Goal: Task Accomplishment & Management: Complete application form

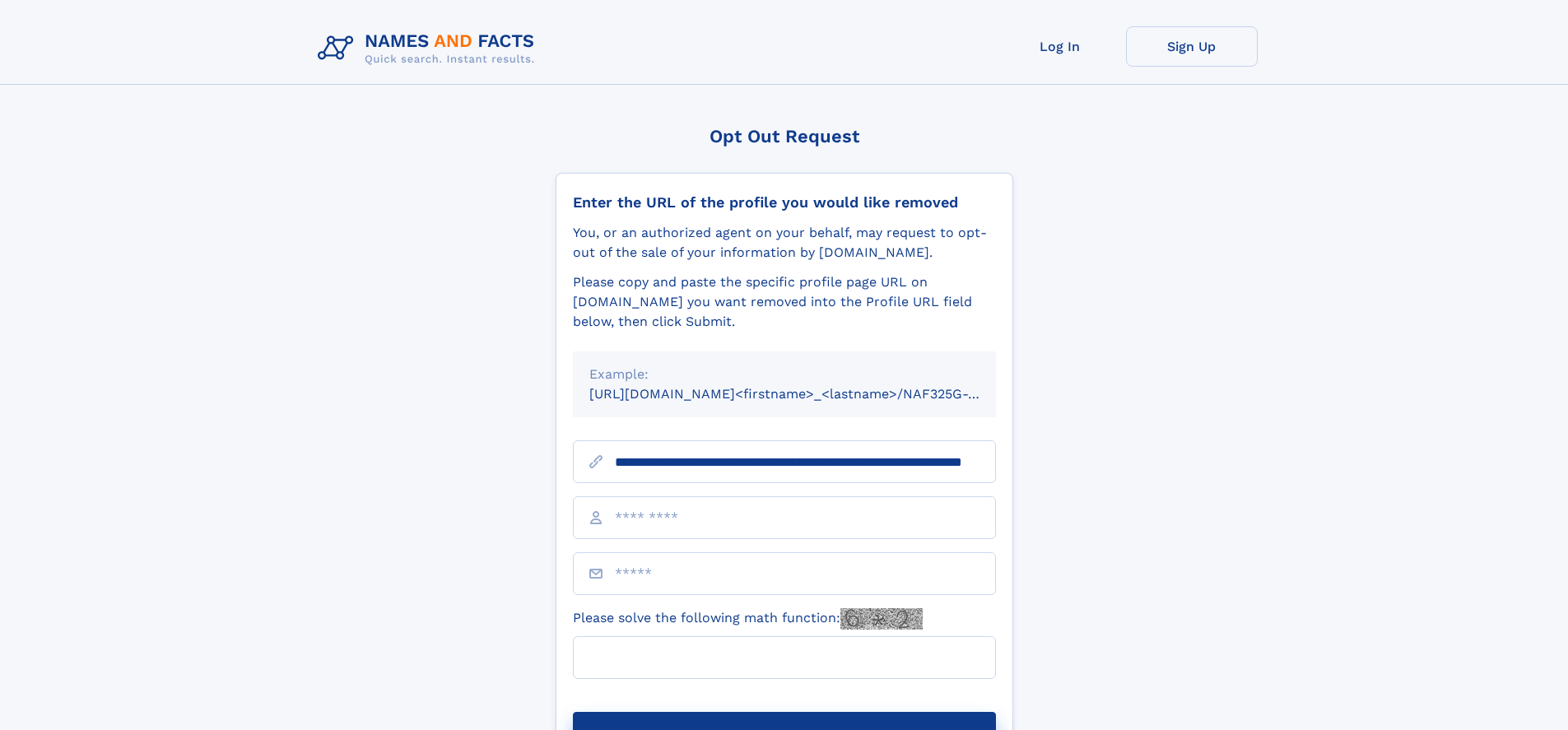
scroll to position [0, 140]
type input "**********"
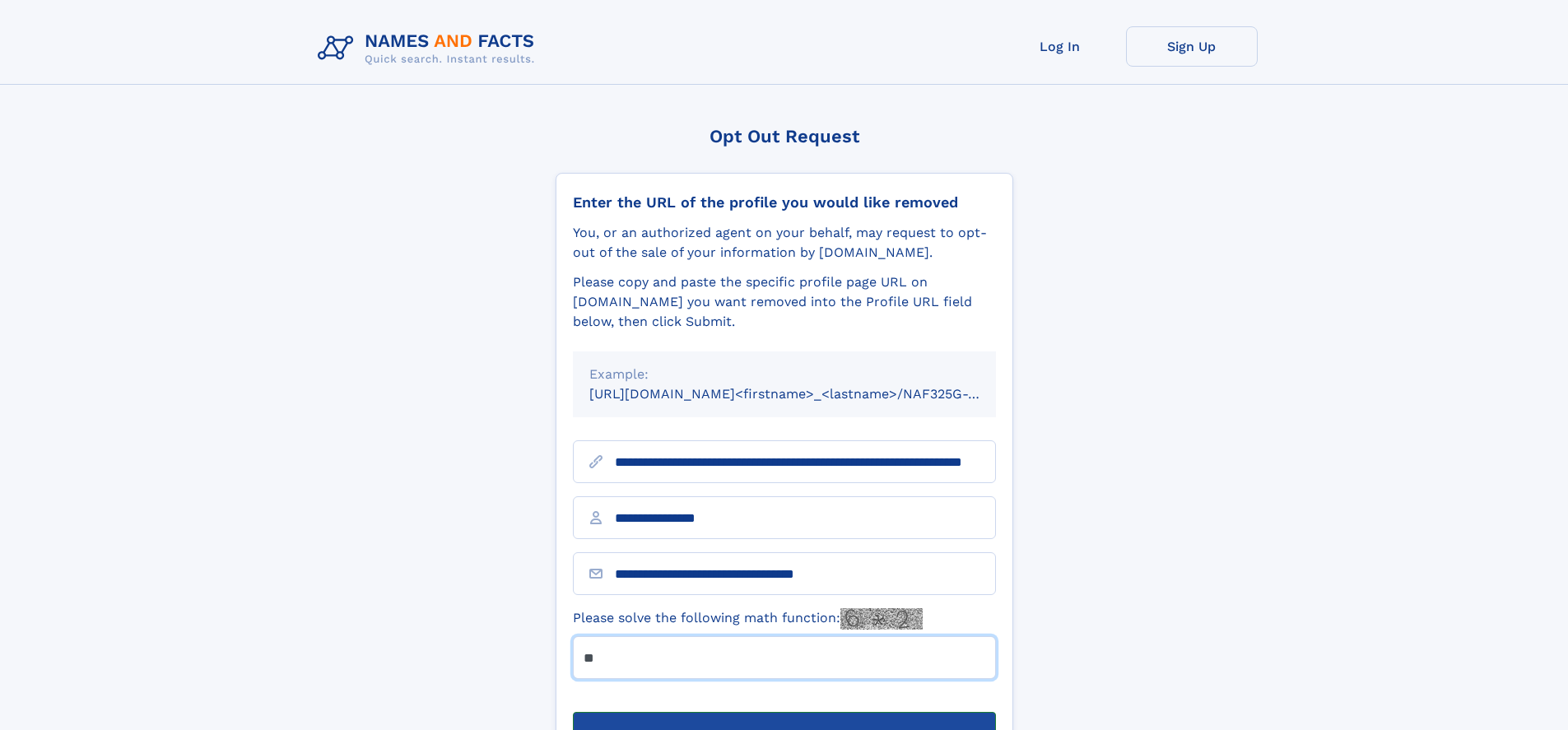
type input "**"
click at [784, 712] on button "Submit Opt Out Request" at bounding box center [785, 739] width 423 height 53
